Goal: Transaction & Acquisition: Purchase product/service

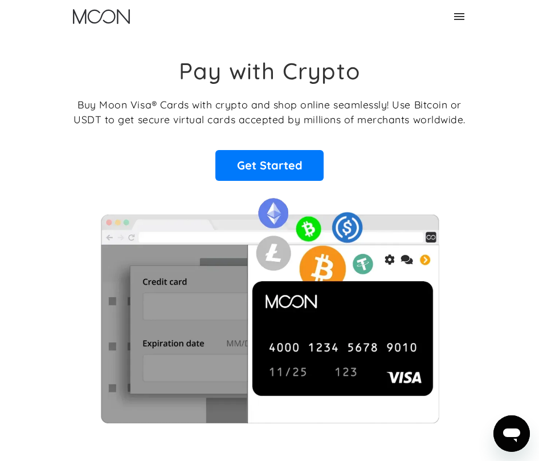
click at [463, 14] on icon at bounding box center [460, 17] width 14 height 14
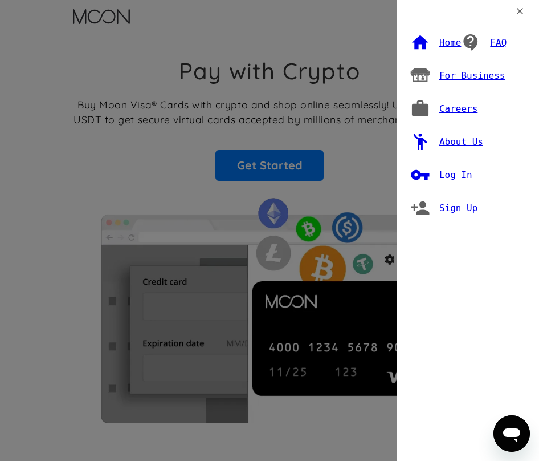
click at [443, 169] on div "Log In" at bounding box center [455, 174] width 33 height 11
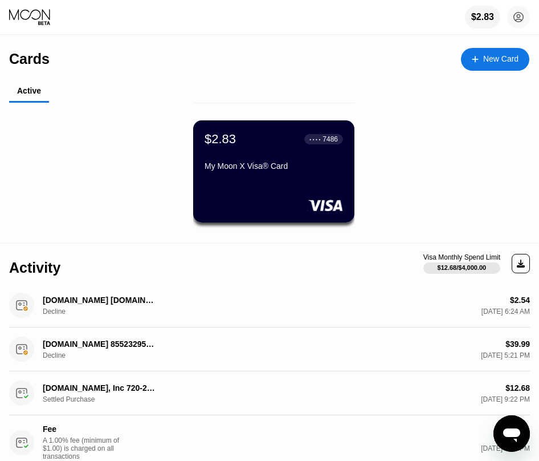
click at [256, 175] on div "My Moon X Visa® Card" at bounding box center [274, 168] width 139 height 14
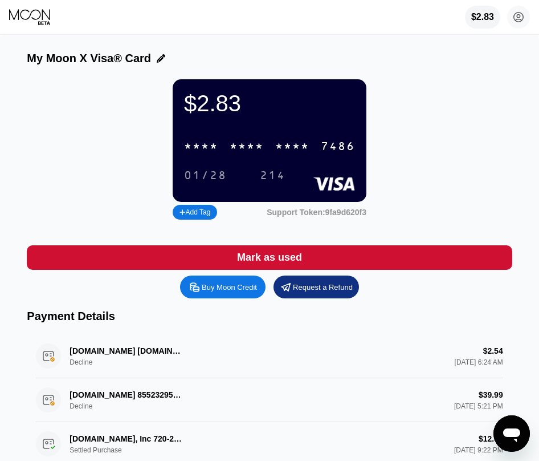
click at [230, 287] on div "Buy Moon Credit" at bounding box center [229, 287] width 55 height 10
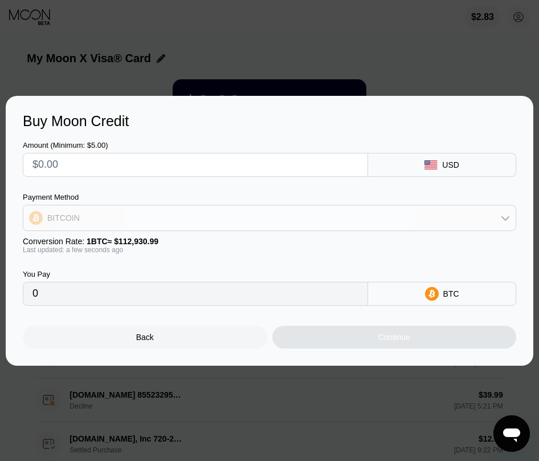
click at [389, 227] on div "BITCOIN" at bounding box center [269, 217] width 493 height 23
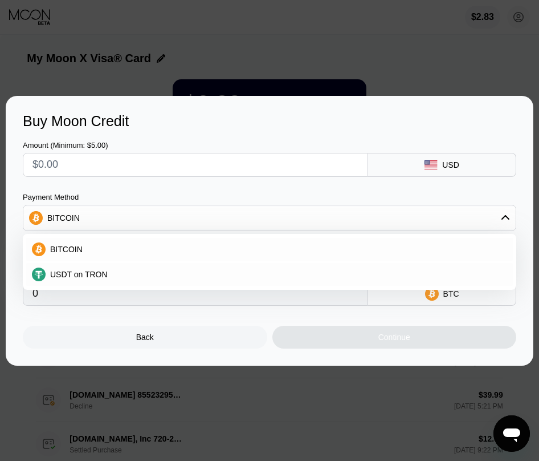
click at [118, 272] on div "USDT on TRON" at bounding box center [277, 274] width 462 height 9
type input "0.00"
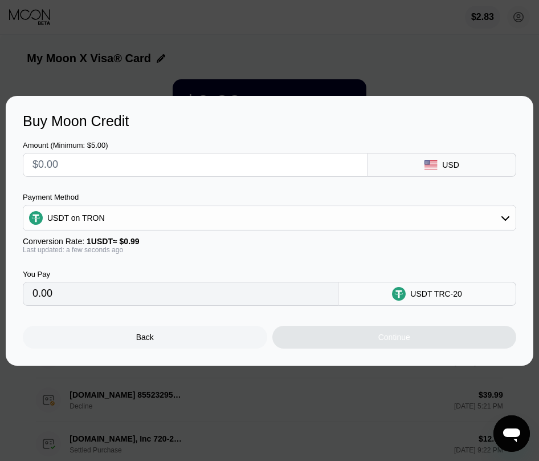
click at [132, 166] on input "text" at bounding box center [195, 164] width 326 height 23
type input "$1"
type input "1.01"
type input "$18"
type input "18.18"
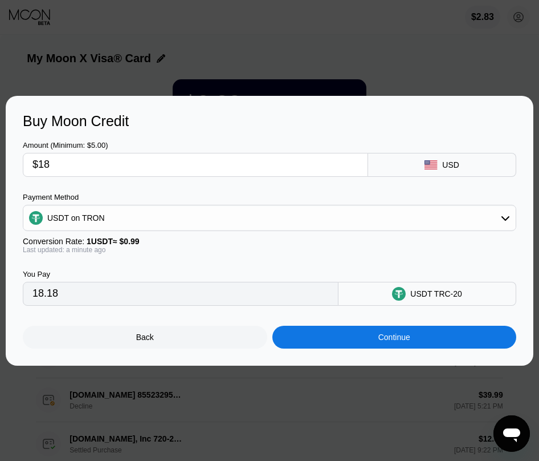
type input "$1"
type input "1.01"
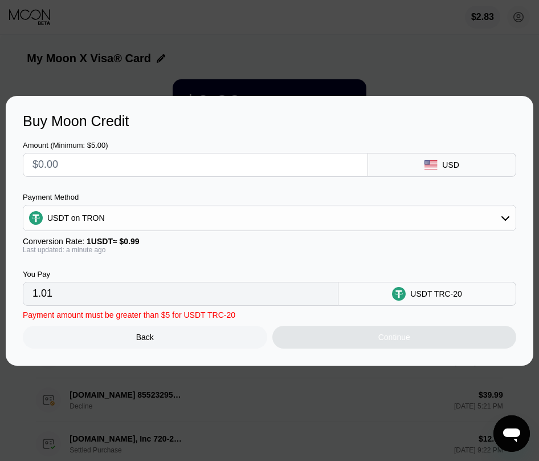
type input "0.00"
type input "$18"
type input "18.18"
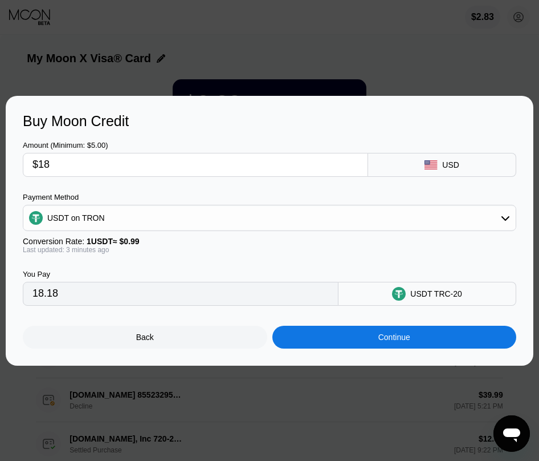
type input "$1"
type input "1.01"
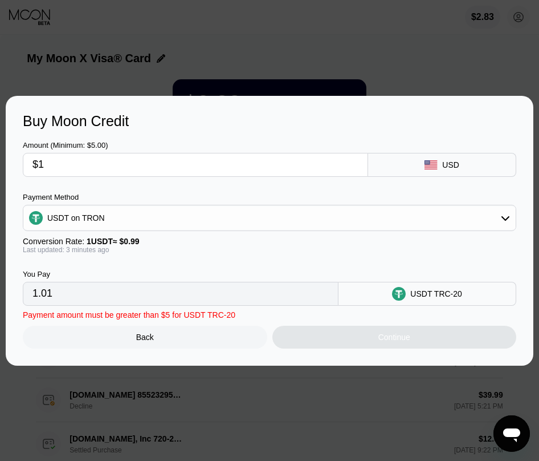
type input "$19"
type input "19.19"
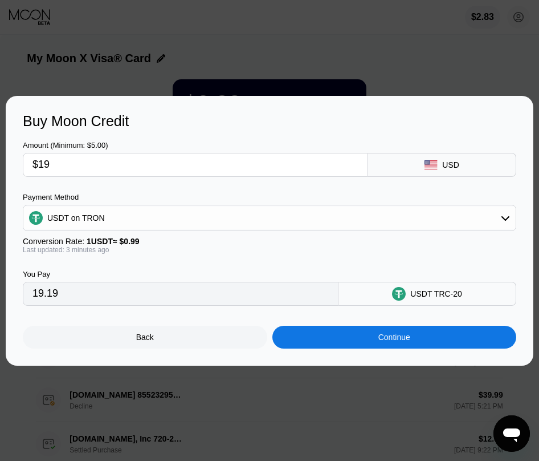
type input "$1"
type input "1.01"
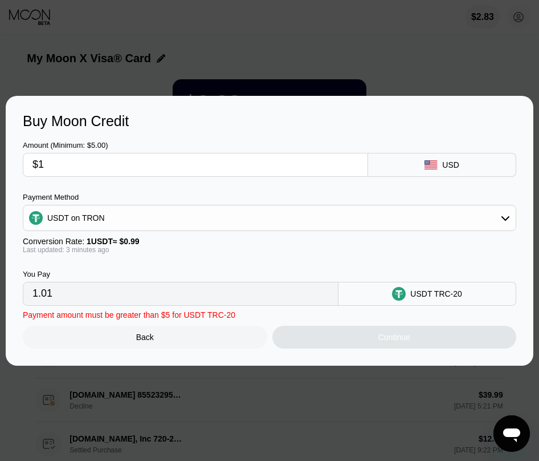
type input "$18"
type input "18.18"
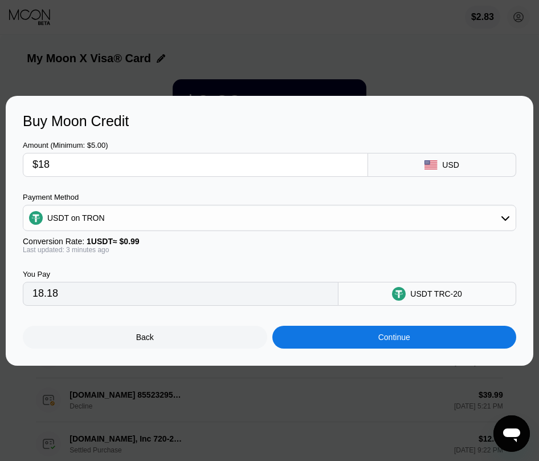
type input "$18"
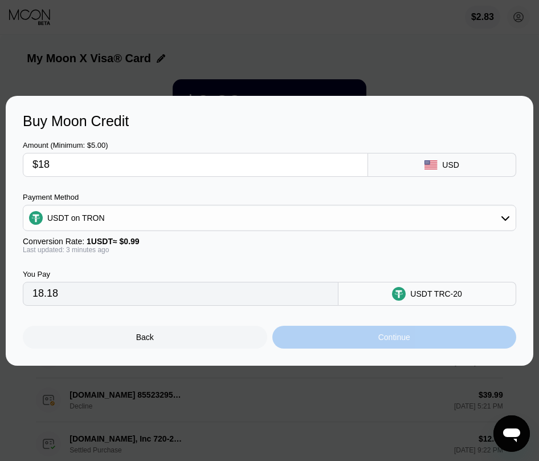
click at [337, 347] on div "Continue" at bounding box center [394, 336] width 245 height 23
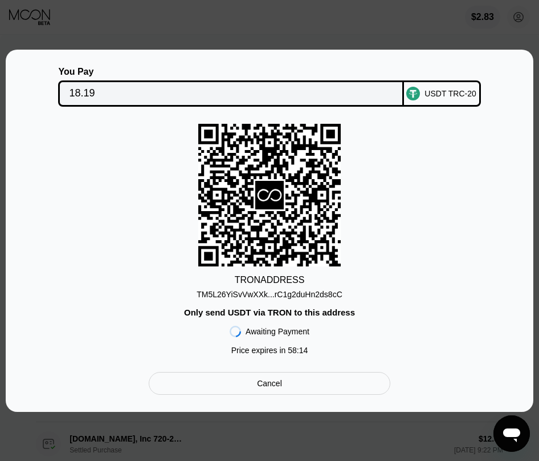
click at [237, 291] on div "TM5L26YiSvVwXXk...rC1g2duHn2ds8cC" at bounding box center [270, 294] width 146 height 9
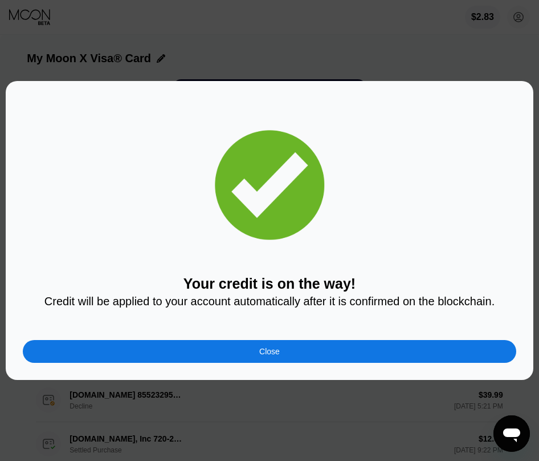
click at [222, 353] on div "Close" at bounding box center [270, 351] width 494 height 23
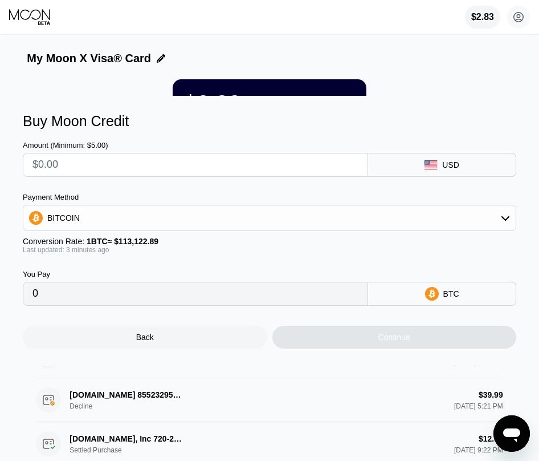
click at [222, 353] on div "Buy Moon Credit Amount (Minimum: $5.00) USD Payment Method BITCOIN Conversion R…" at bounding box center [270, 231] width 528 height 270
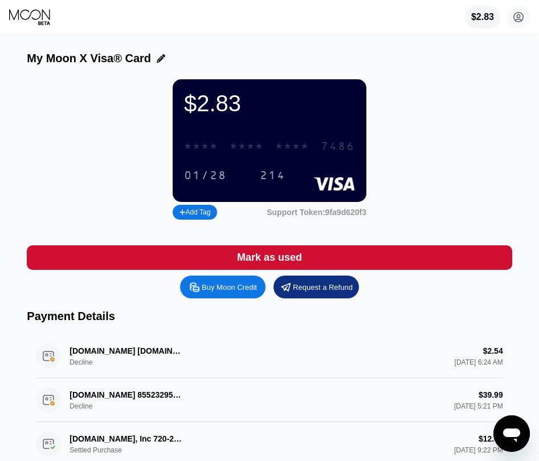
click at [269, 145] on div "* * * * * * * * * * * * 7486" at bounding box center [269, 146] width 185 height 23
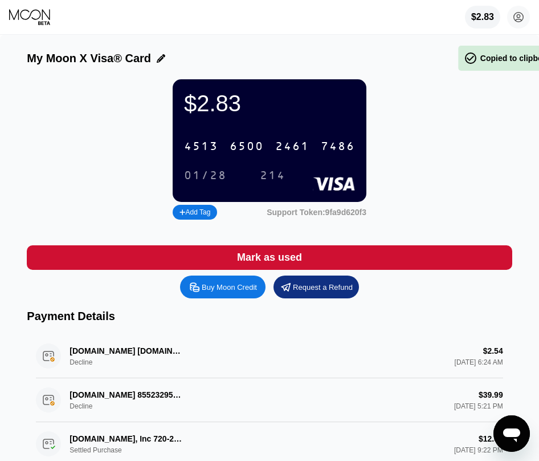
click at [269, 145] on div "4513 6500 2461 7486" at bounding box center [269, 146] width 185 height 23
click at [270, 171] on div "214" at bounding box center [273, 175] width 26 height 13
click at [270, 172] on div "214" at bounding box center [273, 175] width 26 height 13
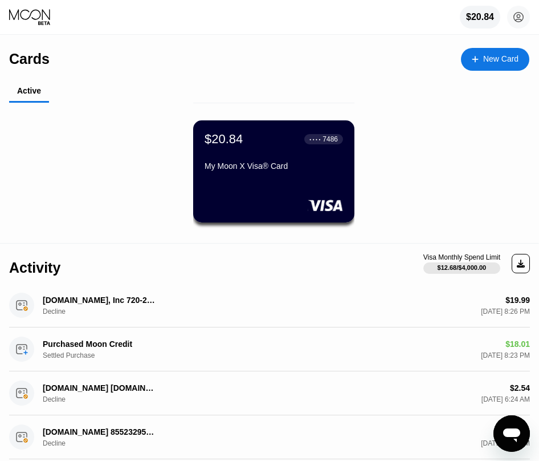
click at [261, 145] on div "$20.84 ● ● ● ● 7486" at bounding box center [274, 139] width 139 height 15
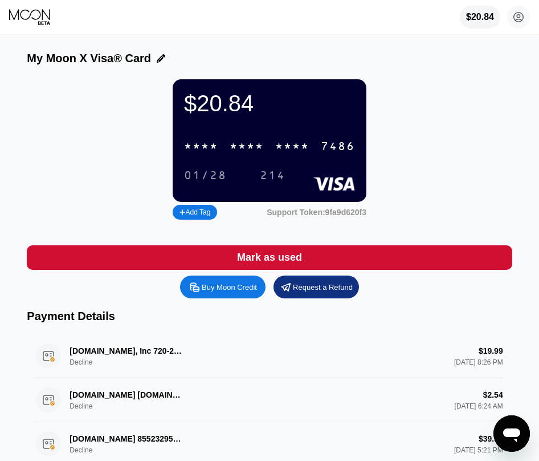
click at [253, 153] on div "* * * *" at bounding box center [247, 146] width 34 height 13
click at [321, 153] on div "7486" at bounding box center [338, 146] width 34 height 13
click at [215, 295] on div "Buy Moon Credit" at bounding box center [223, 286] width 86 height 23
type input "0"
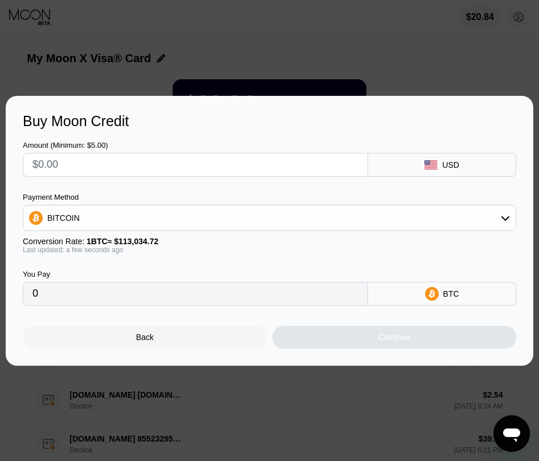
click at [173, 170] on input "text" at bounding box center [195, 164] width 326 height 23
type input "$5"
type input "0.00004424"
